Goal: Information Seeking & Learning: Learn about a topic

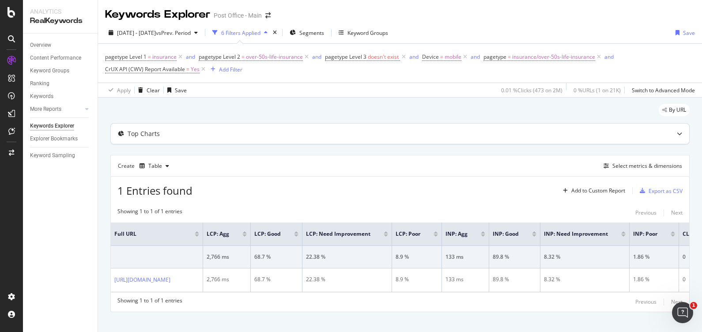
scroll to position [19, 0]
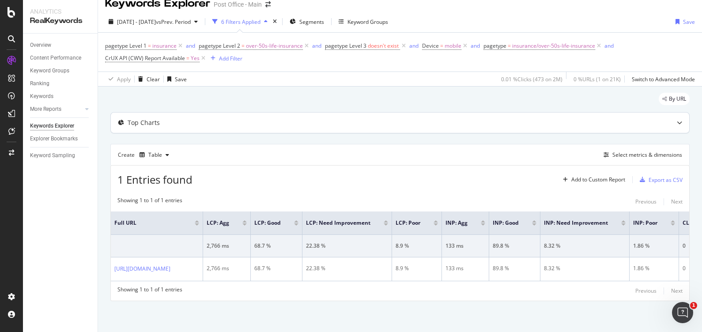
click at [253, 119] on div "Top Charts" at bounding box center [383, 122] width 544 height 9
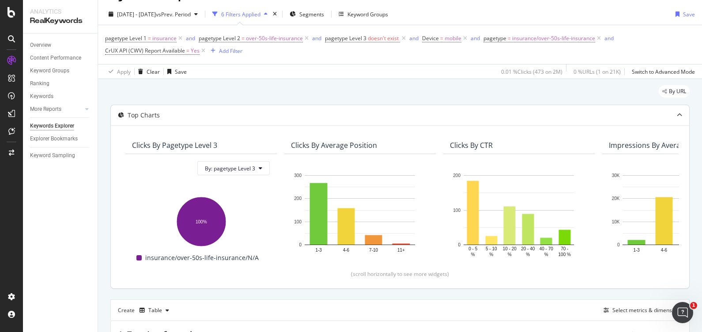
click at [253, 119] on div "Top Charts" at bounding box center [383, 115] width 544 height 9
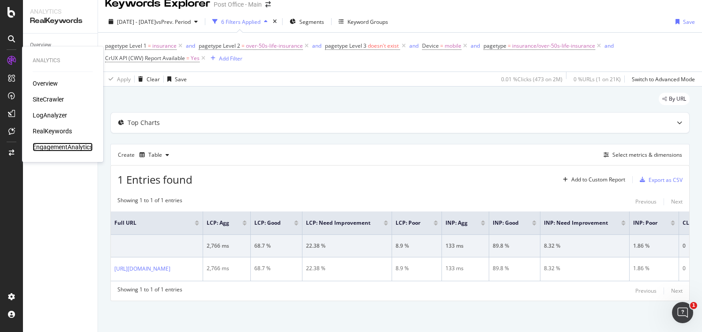
click at [66, 145] on div "EngagementAnalytics" at bounding box center [63, 147] width 60 height 9
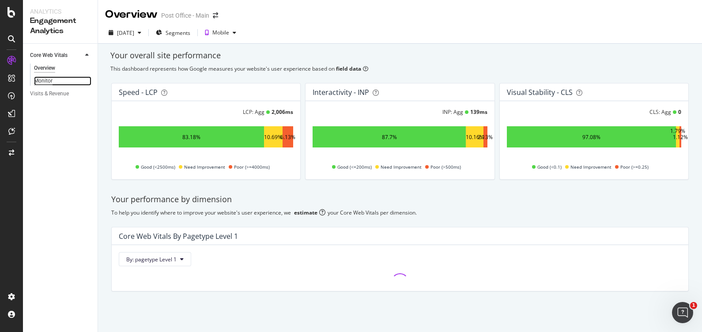
click at [49, 79] on div "Monitor" at bounding box center [43, 80] width 19 height 9
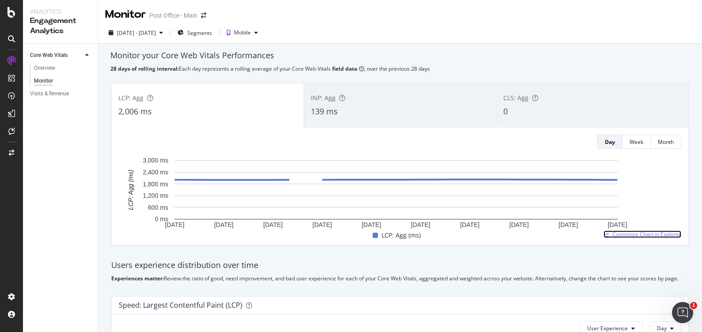
click at [625, 232] on span "Customize Chart in Explorer" at bounding box center [646, 235] width 69 height 8
click at [54, 65] on div "Overview" at bounding box center [44, 68] width 21 height 9
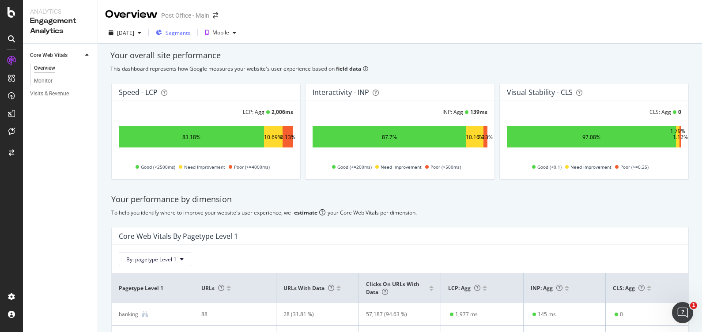
click at [190, 34] on span "Segments" at bounding box center [178, 33] width 25 height 8
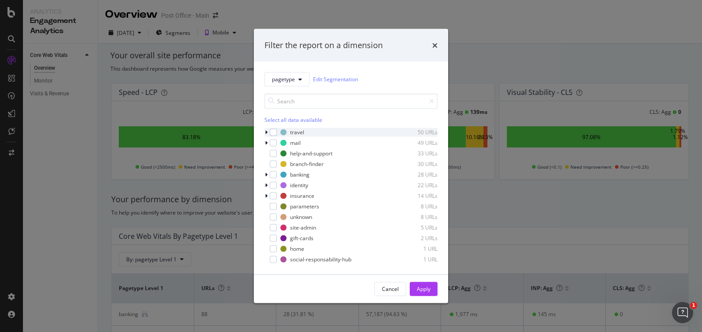
click at [268, 131] on div "modal" at bounding box center [267, 132] width 5 height 9
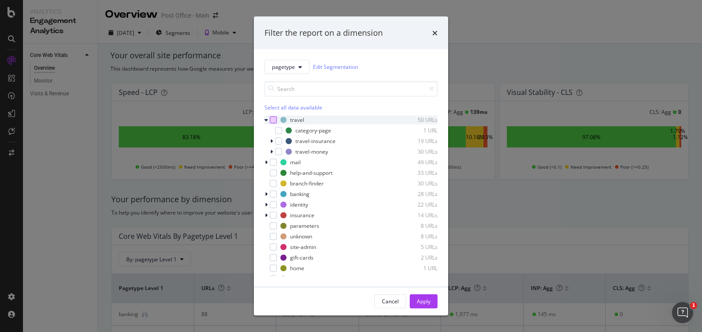
click at [276, 117] on div "modal" at bounding box center [273, 119] width 7 height 7
click at [431, 299] on button "Apply" at bounding box center [424, 301] width 28 height 14
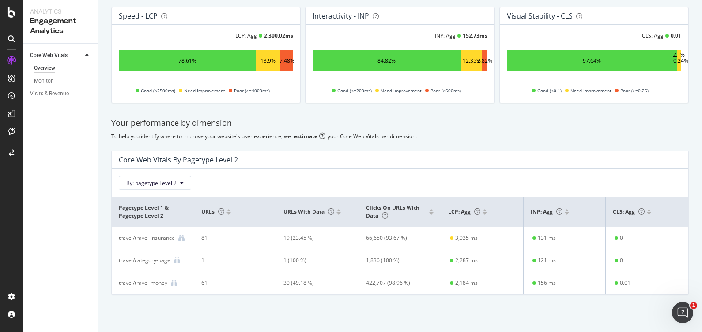
scroll to position [87, 0]
click at [160, 182] on span "By: pagetype Level 2" at bounding box center [151, 183] width 50 height 8
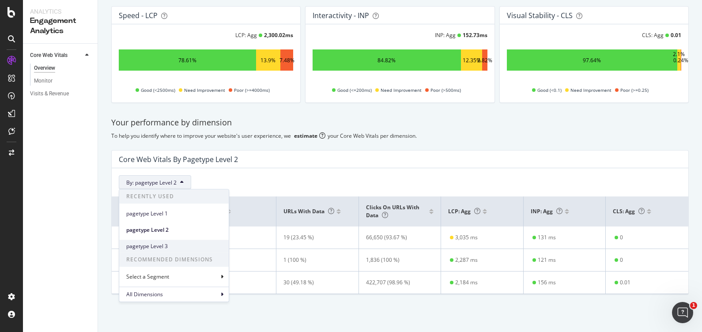
click at [166, 242] on div "pagetype Level 3" at bounding box center [174, 246] width 110 height 13
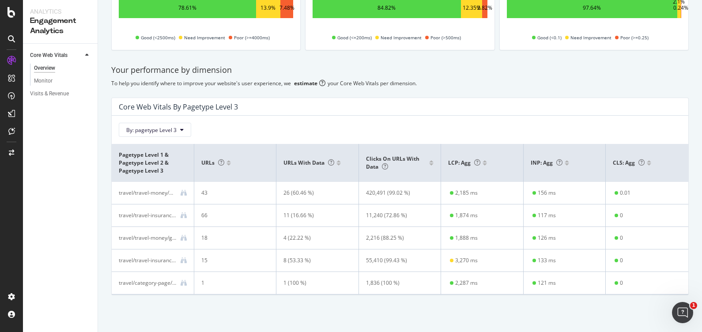
scroll to position [139, 0]
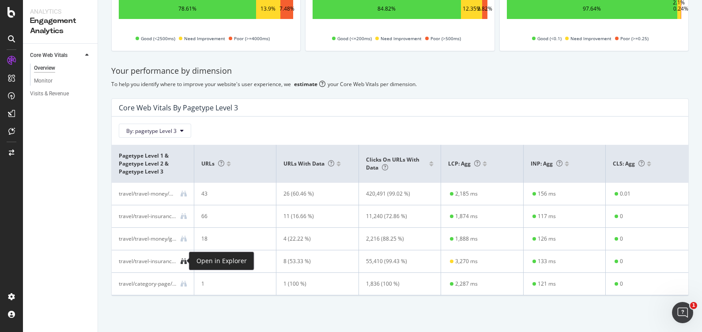
click at [183, 261] on icon at bounding box center [184, 261] width 6 height 6
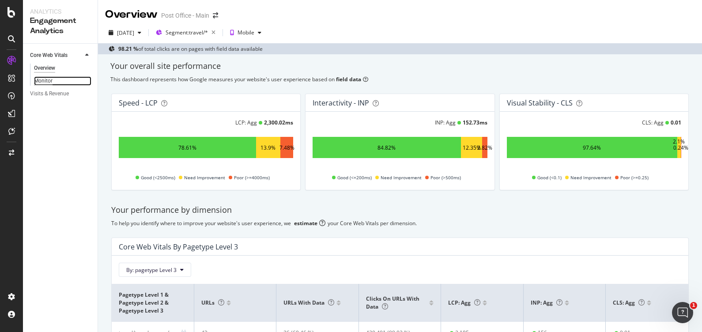
click at [48, 82] on div "Monitor" at bounding box center [43, 80] width 19 height 9
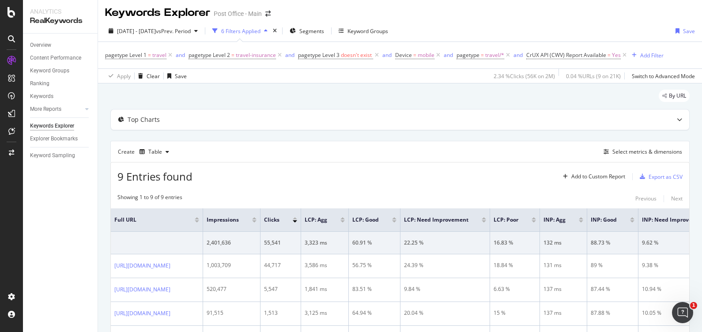
scroll to position [2, 0]
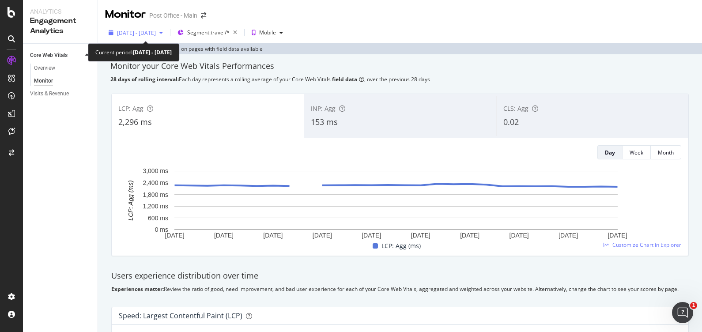
click at [156, 35] on span "[DATE] - [DATE]" at bounding box center [136, 33] width 39 height 8
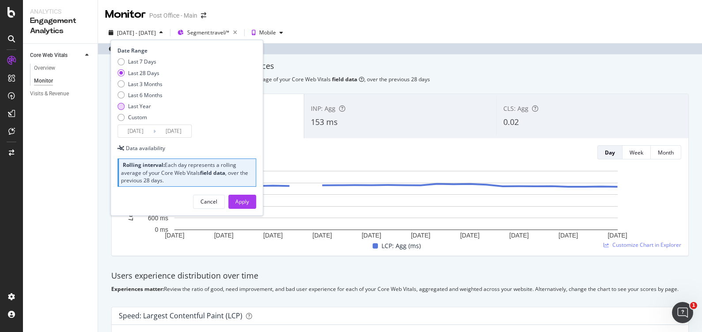
click at [135, 106] on div "Last Year" at bounding box center [139, 106] width 23 height 8
type input "[DATE]"
click at [244, 201] on div "Apply" at bounding box center [242, 202] width 14 height 8
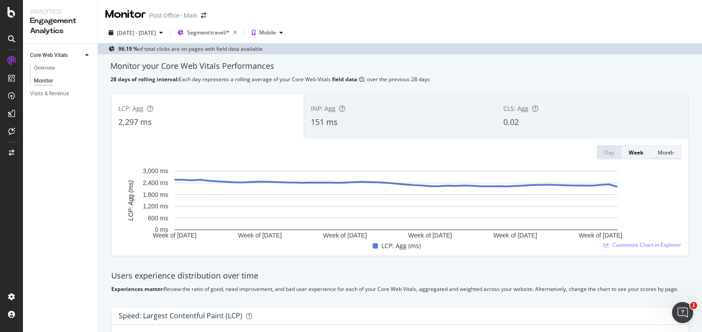
click at [658, 155] on div "Month" at bounding box center [666, 153] width 16 height 8
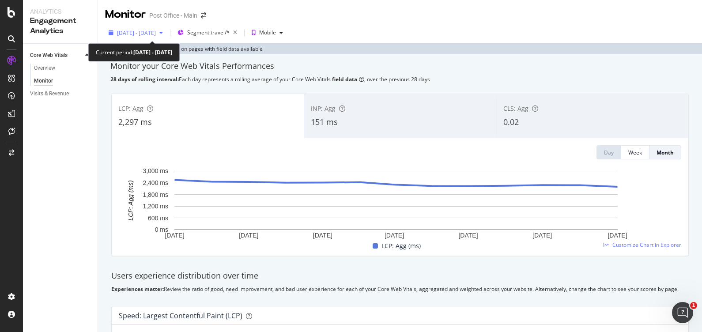
click at [156, 30] on span "[DATE] - [DATE]" at bounding box center [136, 33] width 39 height 8
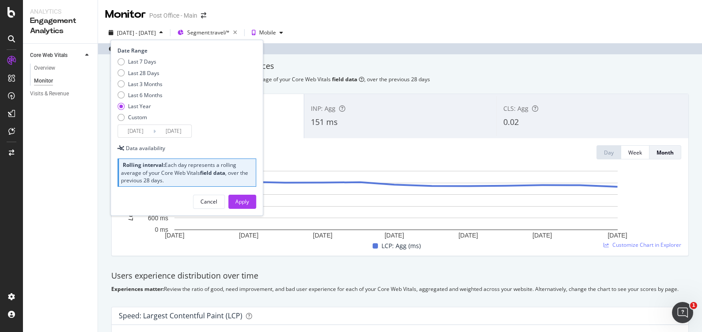
click at [132, 135] on input "[DATE]" at bounding box center [135, 131] width 35 height 12
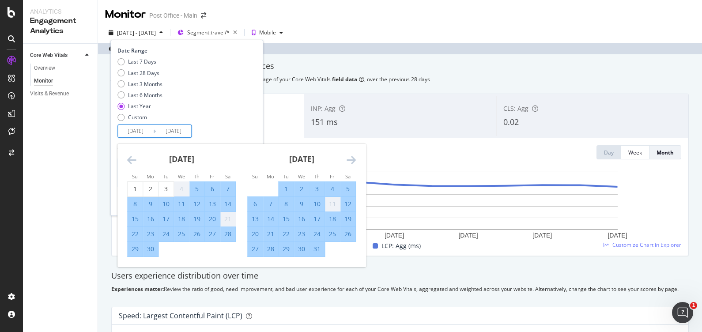
click at [130, 163] on icon "Move backward to switch to the previous month." at bounding box center [131, 160] width 9 height 11
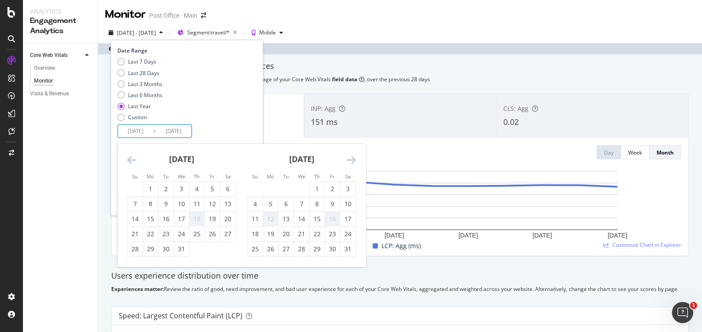
click at [130, 163] on icon "Move backward to switch to the previous month." at bounding box center [131, 160] width 9 height 11
click at [132, 161] on icon "Move backward to switch to the previous month." at bounding box center [131, 160] width 9 height 11
click at [151, 188] on div "1" at bounding box center [150, 189] width 15 height 9
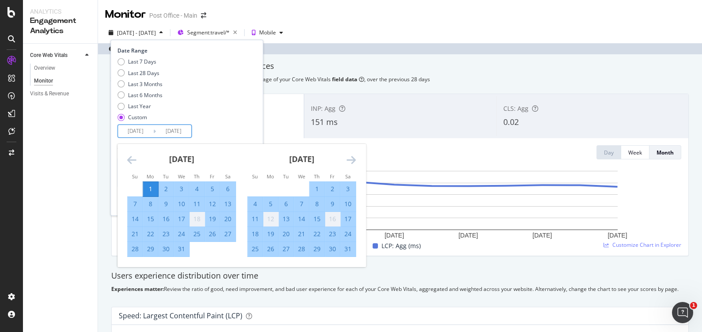
type input "[DATE]"
click at [351, 161] on icon "Move forward to switch to the next month." at bounding box center [351, 160] width 9 height 11
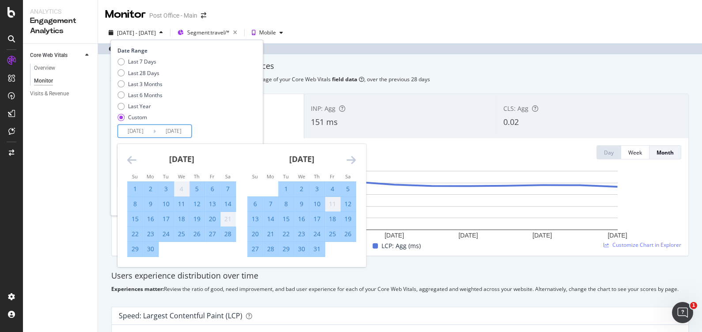
click at [351, 161] on icon "Move forward to switch to the next month." at bounding box center [351, 160] width 9 height 11
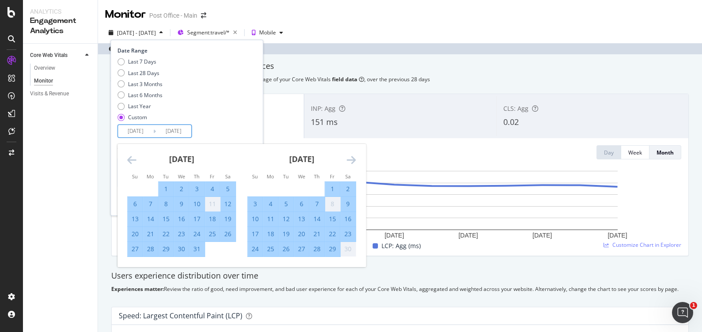
click at [351, 161] on icon "Move forward to switch to the next month." at bounding box center [351, 160] width 9 height 11
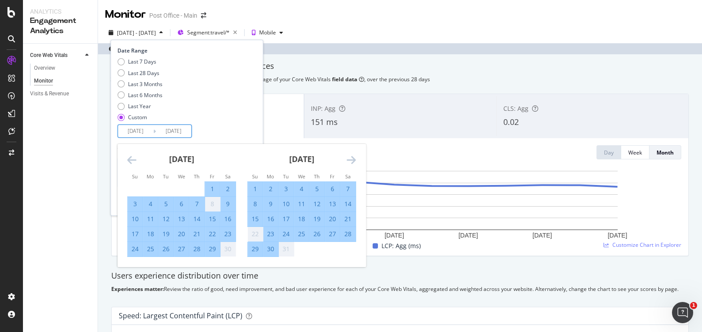
click at [352, 161] on icon "Move forward to switch to the next month." at bounding box center [351, 160] width 9 height 11
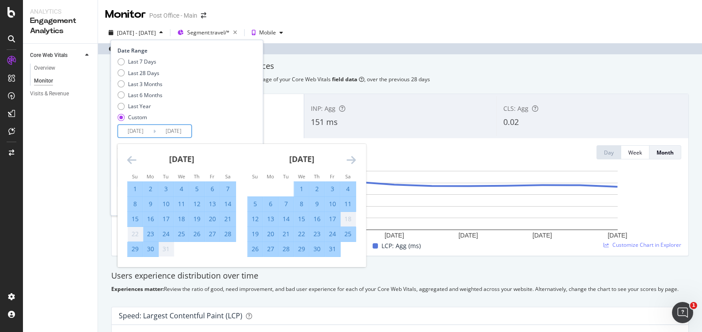
click at [351, 161] on icon "Move forward to switch to the next month." at bounding box center [351, 160] width 9 height 11
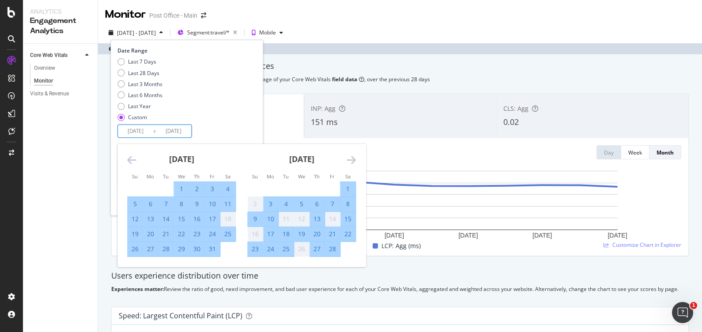
click at [351, 161] on icon "Move forward to switch to the next month." at bounding box center [351, 160] width 9 height 11
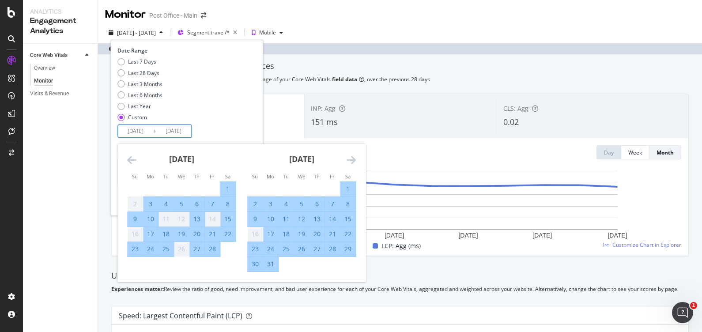
click at [351, 160] on icon "Move forward to switch to the next month." at bounding box center [351, 160] width 9 height 11
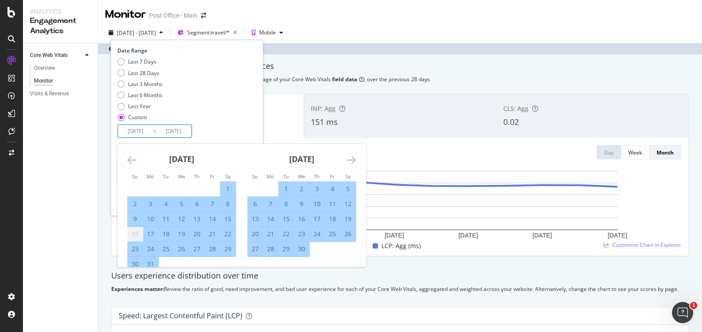
click at [351, 160] on icon "Move forward to switch to the next month." at bounding box center [351, 160] width 9 height 11
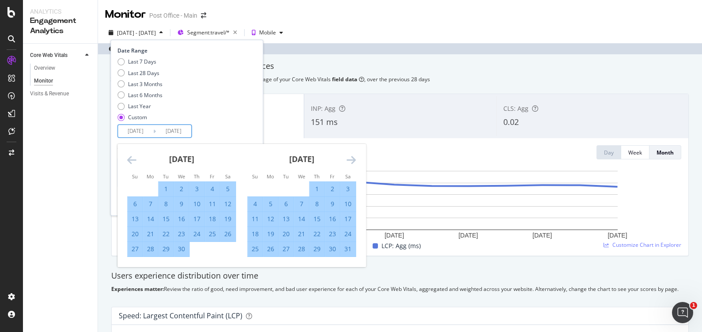
click at [351, 160] on icon "Move forward to switch to the next month." at bounding box center [351, 160] width 9 height 11
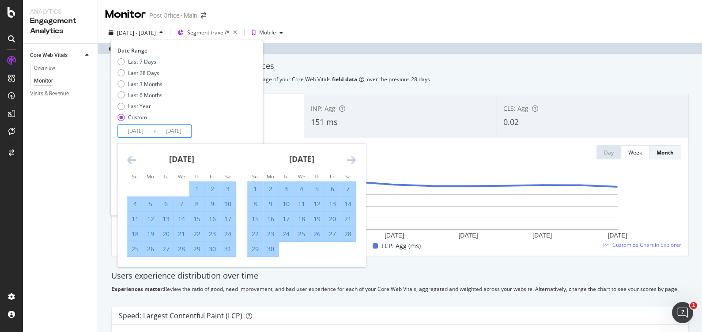
click at [351, 160] on icon "Move forward to switch to the next month." at bounding box center [351, 160] width 9 height 11
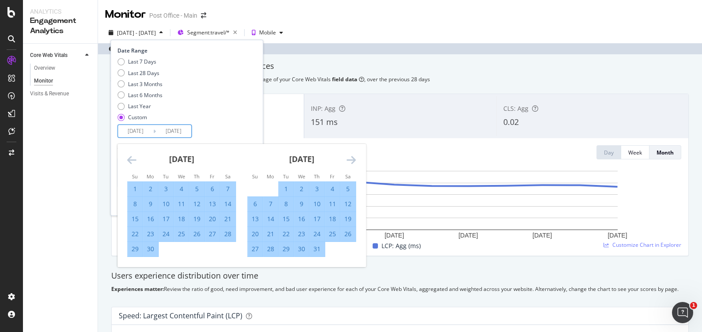
click at [351, 160] on icon "Move forward to switch to the next month." at bounding box center [351, 160] width 9 height 11
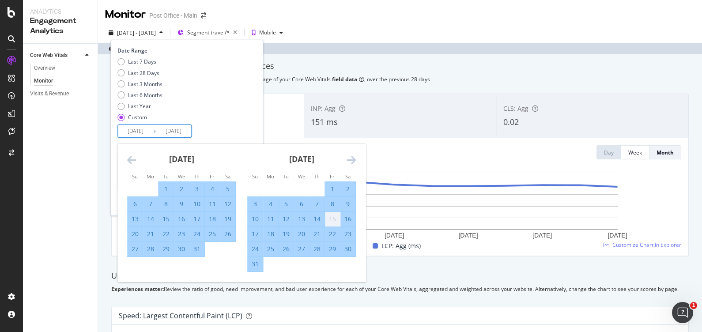
click at [351, 160] on icon "Move forward to switch to the next month." at bounding box center [351, 160] width 9 height 11
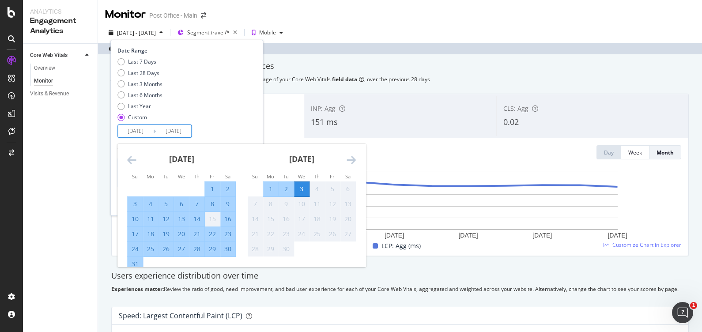
click at [137, 260] on div "31" at bounding box center [135, 264] width 15 height 9
type input "[DATE]"
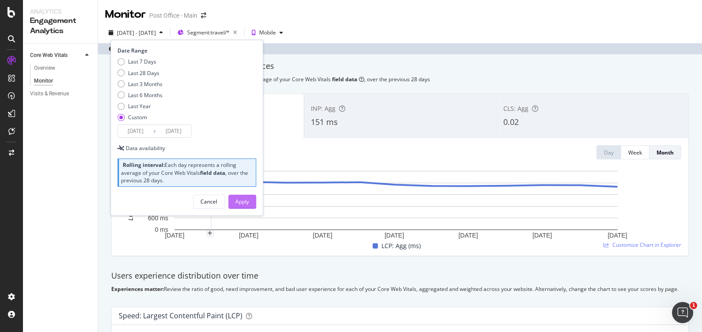
click at [244, 200] on div "Apply" at bounding box center [242, 202] width 14 height 8
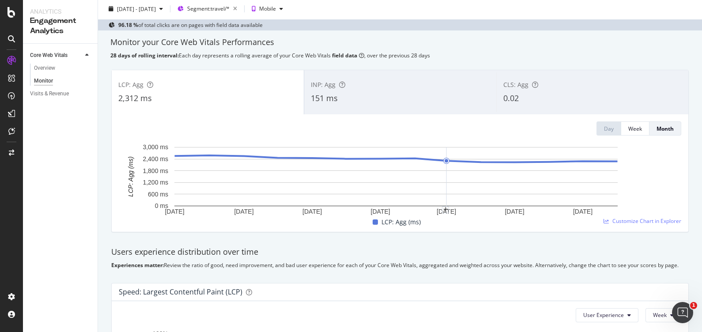
scroll to position [24, 0]
click at [321, 86] on span "INP: Agg" at bounding box center [323, 84] width 25 height 8
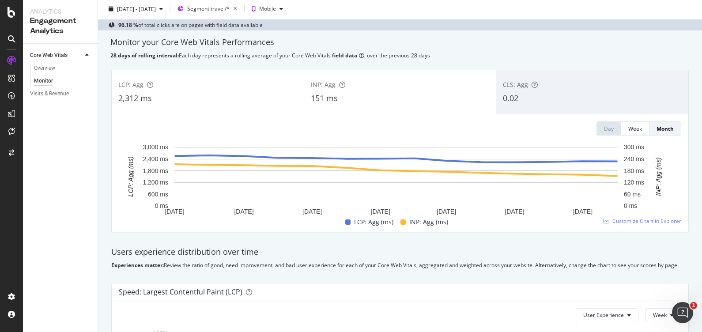
click at [577, 100] on div "0.02" at bounding box center [592, 98] width 179 height 11
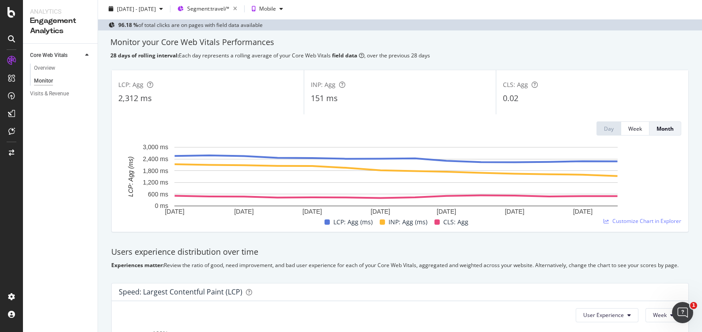
click at [183, 102] on div "2,312 ms" at bounding box center [207, 98] width 179 height 11
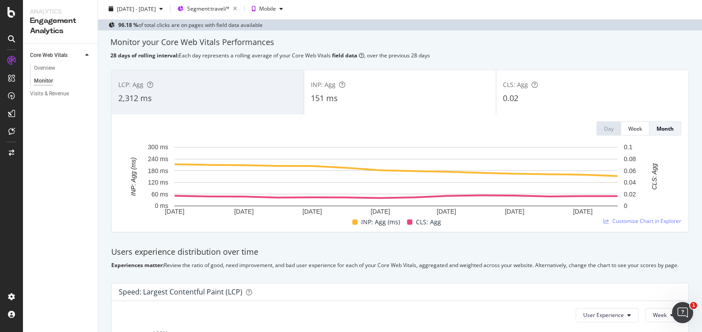
click at [203, 93] on div "2,312 ms" at bounding box center [207, 98] width 179 height 11
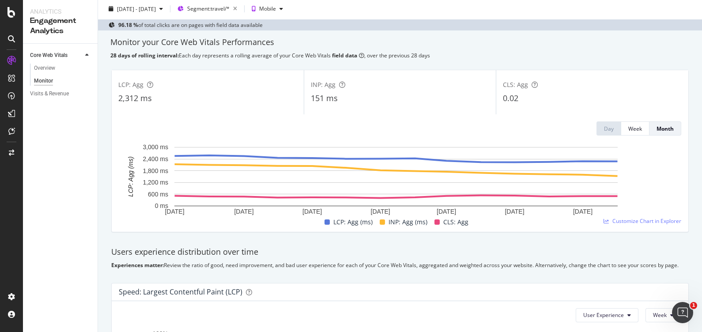
click at [348, 104] on div "INP: Agg 151 ms" at bounding box center [400, 92] width 192 height 40
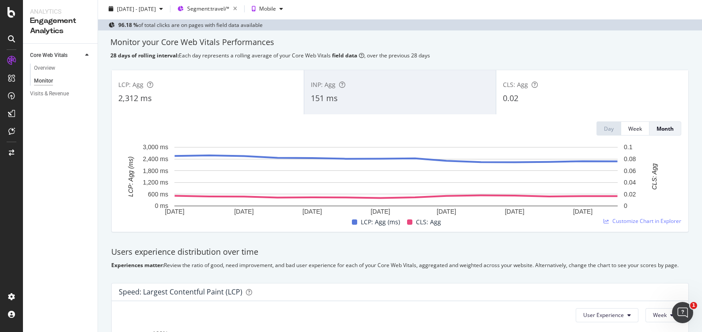
click at [522, 104] on div "CLS: Agg 0.02" at bounding box center [592, 92] width 192 height 40
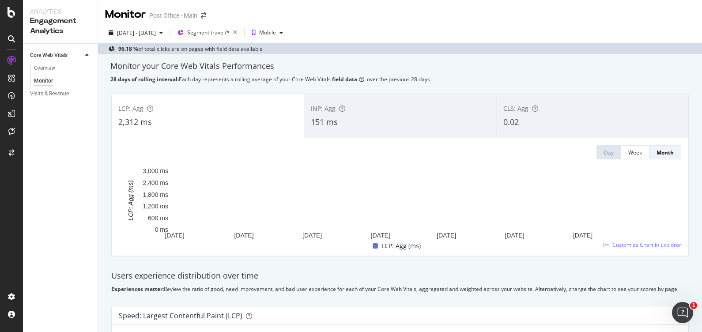
scroll to position [1, 0]
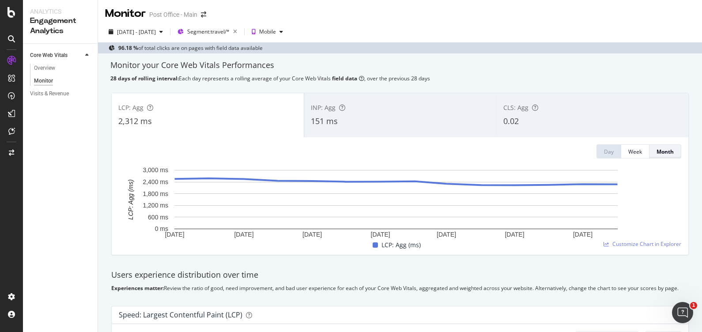
click at [668, 154] on button "Month" at bounding box center [666, 151] width 32 height 14
click at [657, 151] on div "Month" at bounding box center [665, 152] width 17 height 8
click at [628, 152] on div "Week" at bounding box center [635, 152] width 14 height 8
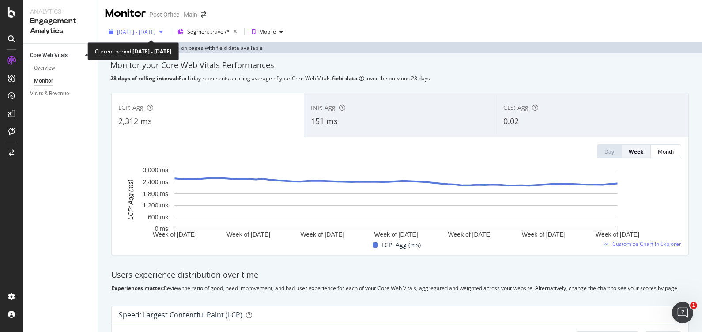
click at [163, 32] on icon "button" at bounding box center [161, 31] width 4 height 5
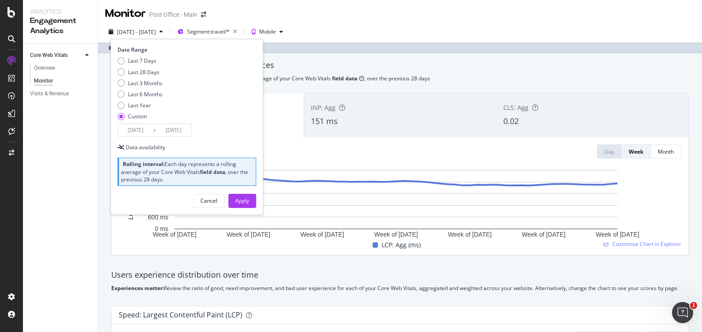
click at [136, 127] on input "[DATE]" at bounding box center [135, 130] width 35 height 12
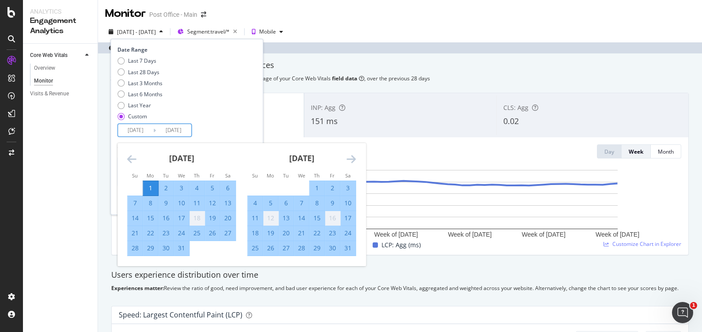
click at [130, 160] on icon "Move backward to switch to the previous month." at bounding box center [131, 159] width 9 height 11
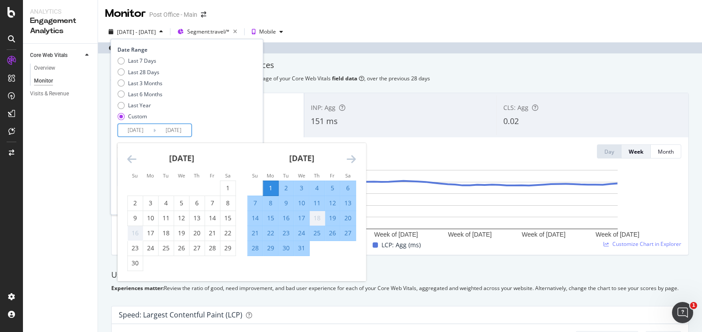
click at [130, 160] on icon "Move backward to switch to the previous month." at bounding box center [131, 159] width 9 height 11
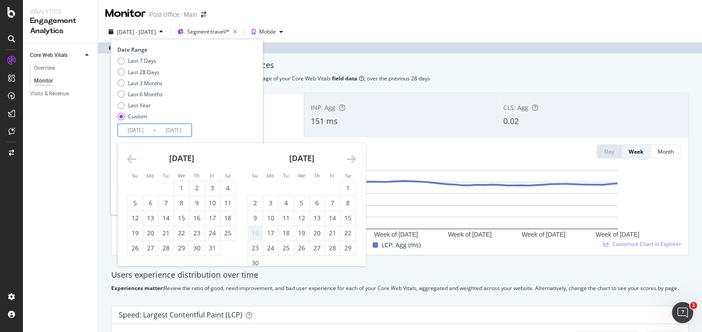
click at [130, 160] on icon "Move backward to switch to the previous month." at bounding box center [131, 159] width 9 height 11
click at [154, 187] on div "1" at bounding box center [150, 188] width 15 height 9
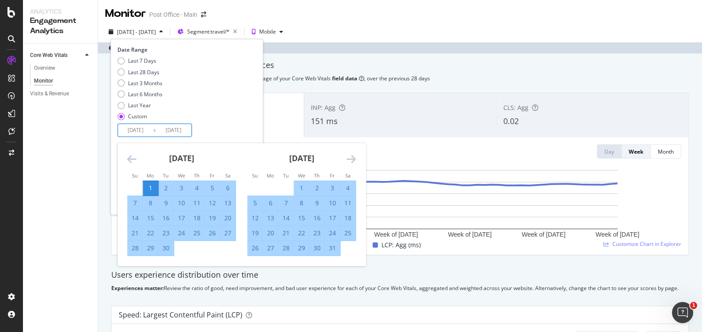
type input "[DATE]"
click at [231, 105] on div "Last 7 Days Last 28 Days Last 3 Months Last 6 Months Last Year Custom" at bounding box center [185, 90] width 136 height 67
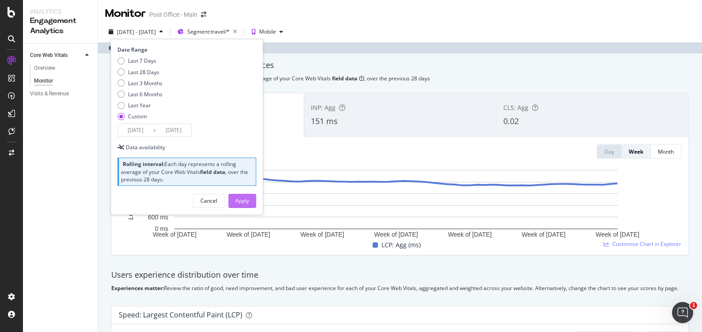
click at [237, 199] on div "Apply" at bounding box center [242, 201] width 14 height 8
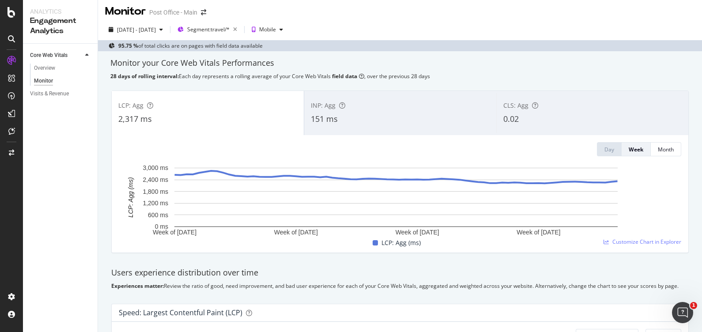
scroll to position [4, 0]
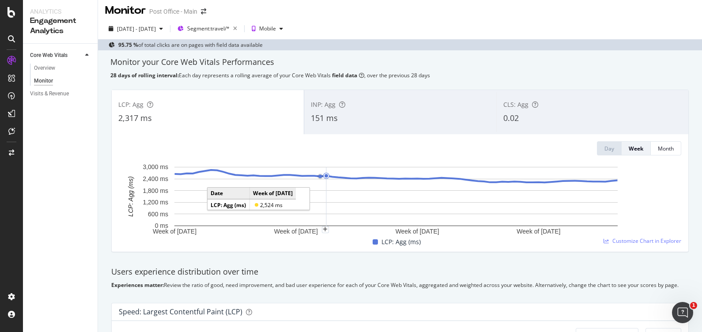
click at [338, 119] on div "151 ms" at bounding box center [400, 118] width 179 height 11
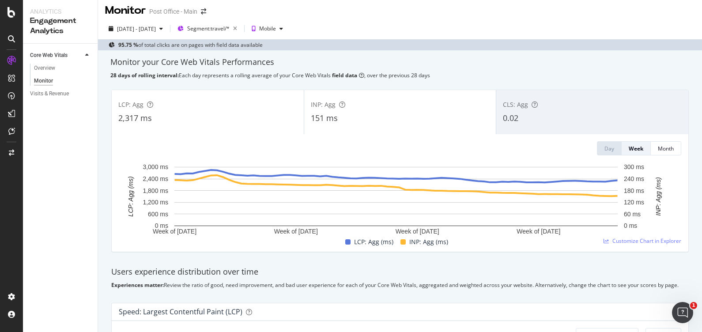
click at [223, 114] on div "2,317 ms" at bounding box center [207, 118] width 179 height 11
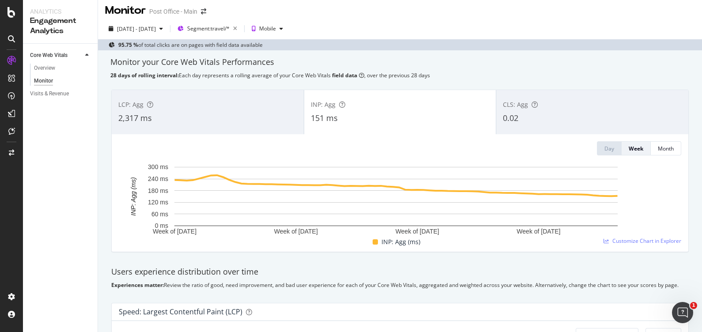
click at [223, 114] on div "2,317 ms" at bounding box center [207, 118] width 179 height 11
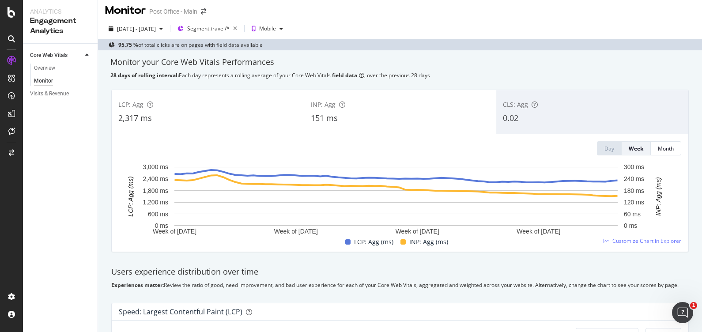
click at [309, 332] on html "Analytics Engagement Analytics Core Web Vitals Overview Monitor Visits & Revenu…" at bounding box center [351, 166] width 702 height 332
click at [166, 23] on div "[DATE] - [DATE]" at bounding box center [135, 28] width 61 height 13
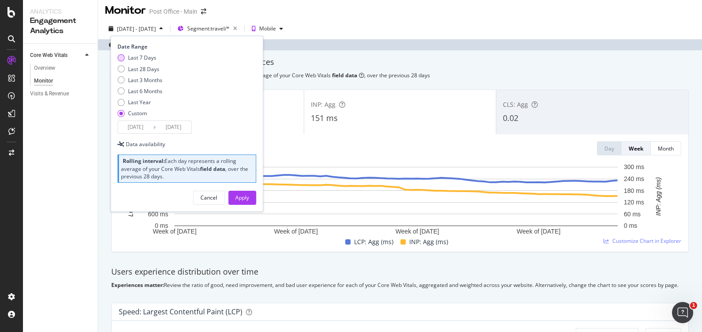
click at [145, 55] on div "Last 7 Days" at bounding box center [142, 58] width 28 height 8
type input "[DATE]"
click at [247, 194] on div "Apply" at bounding box center [242, 198] width 14 height 8
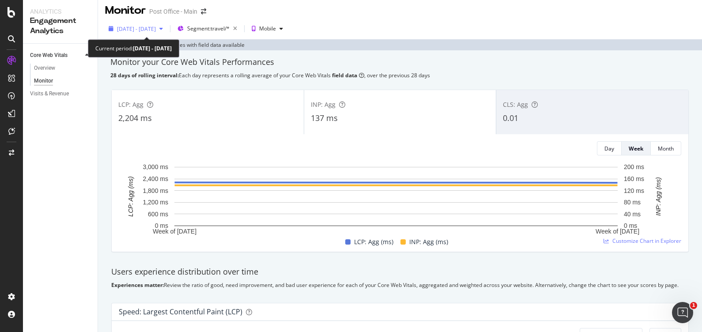
click at [156, 28] on span "[DATE] - [DATE]" at bounding box center [136, 29] width 39 height 8
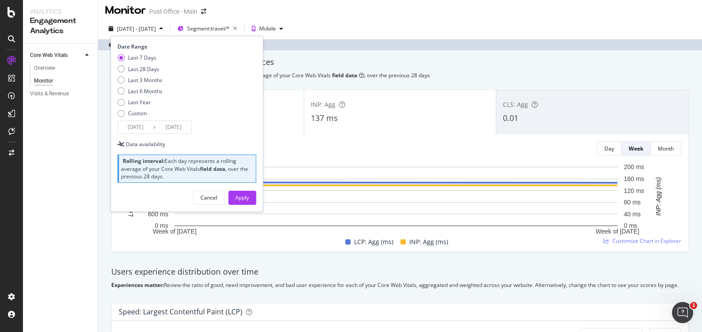
click at [134, 128] on input "[DATE]" at bounding box center [135, 127] width 35 height 12
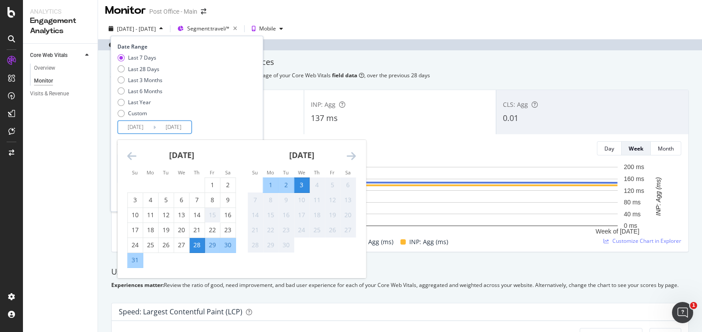
click at [135, 128] on input "[DATE]" at bounding box center [135, 127] width 35 height 12
click at [137, 262] on div "31" at bounding box center [135, 260] width 15 height 9
type input "[DATE]"
click at [137, 262] on div "31" at bounding box center [135, 260] width 15 height 9
type input "[DATE]"
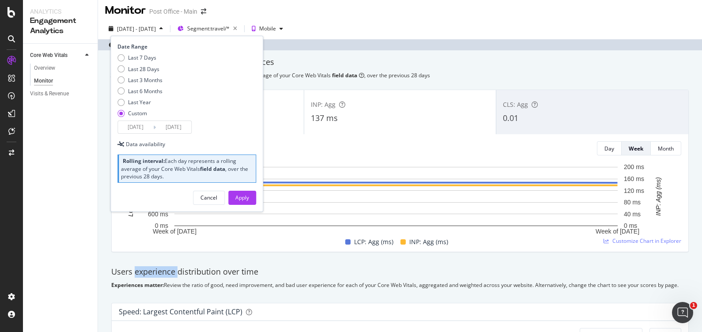
click at [137, 262] on div "Users experience distribution over time Experiences matter: Review the ratio of…" at bounding box center [400, 277] width 588 height 37
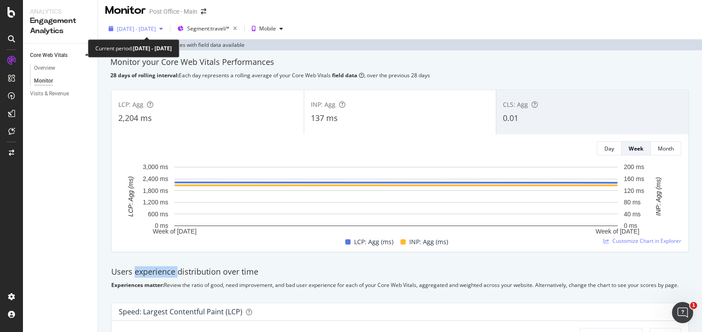
click at [151, 25] on span "[DATE] - [DATE]" at bounding box center [136, 29] width 39 height 8
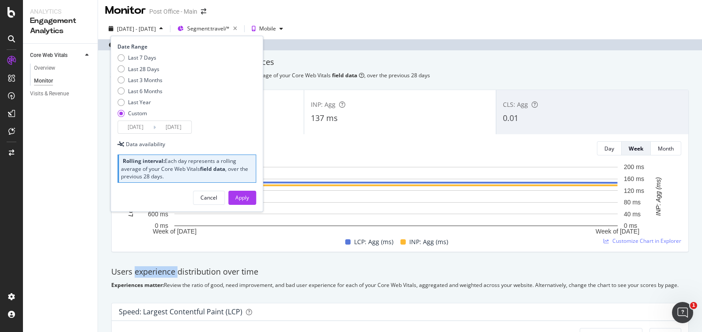
click at [142, 125] on input "[DATE]" at bounding box center [135, 127] width 35 height 12
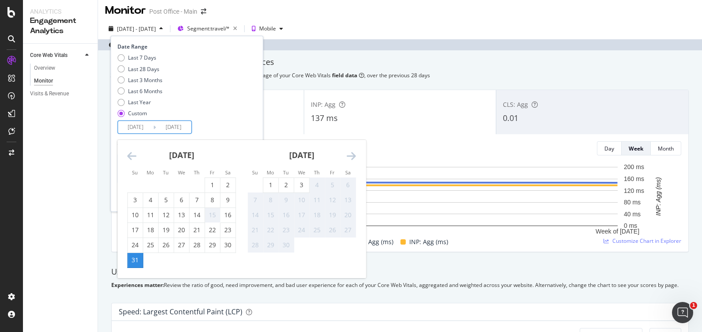
click at [135, 258] on div "31" at bounding box center [135, 260] width 15 height 9
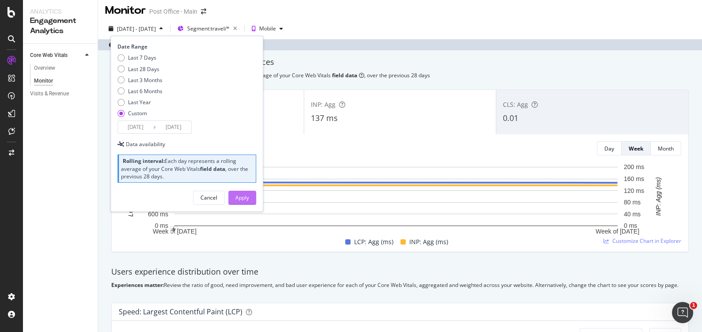
click at [238, 197] on div "Apply" at bounding box center [242, 198] width 14 height 8
